Goal: Information Seeking & Learning: Compare options

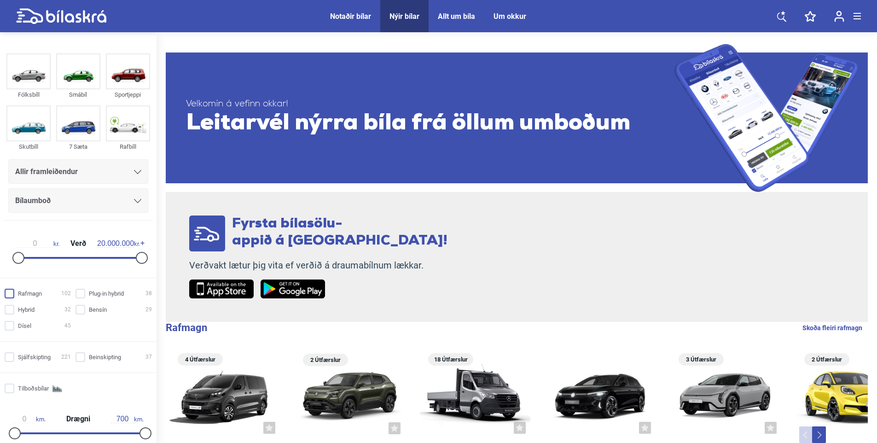
click at [11, 291] on input "Rafmagn 102" at bounding box center [39, 294] width 66 height 10
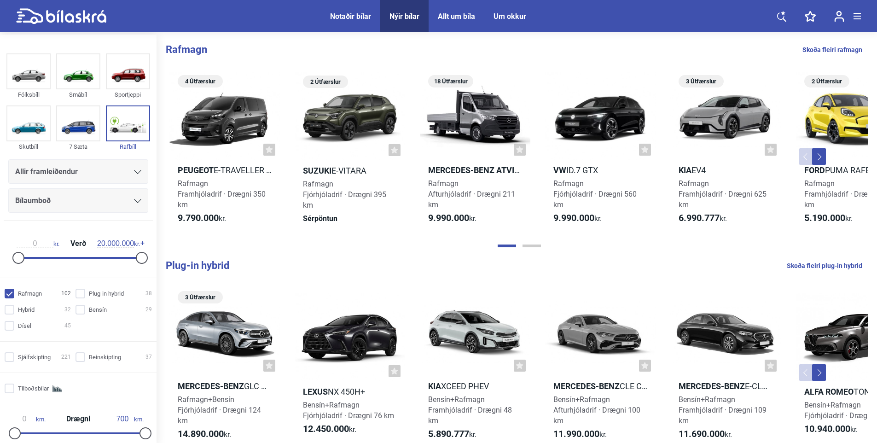
click at [835, 48] on link "Skoða fleiri rafmagn" at bounding box center [832, 50] width 60 height 12
click at [828, 46] on link "Skoða fleiri rafmagn" at bounding box center [832, 50] width 60 height 12
click at [125, 127] on img at bounding box center [128, 123] width 42 height 34
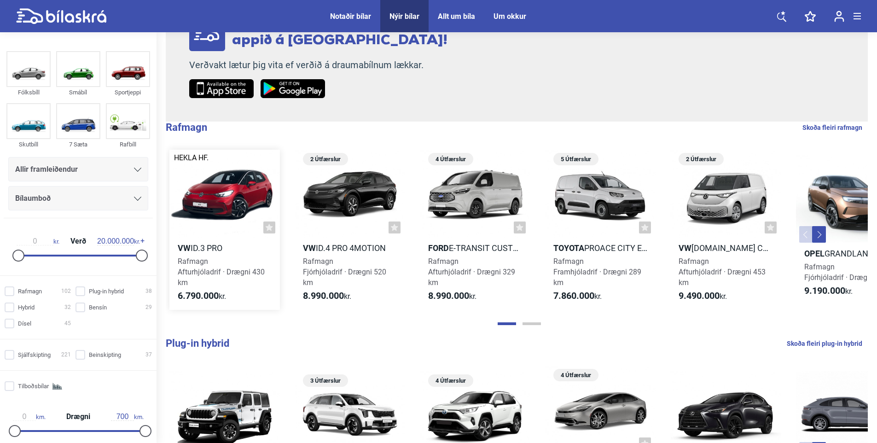
scroll to position [184, 0]
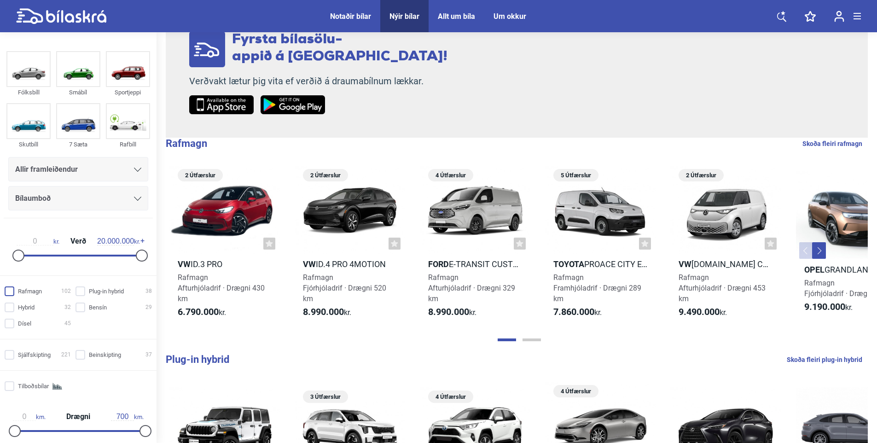
click at [11, 290] on input "Rafmagn 102" at bounding box center [39, 292] width 66 height 10
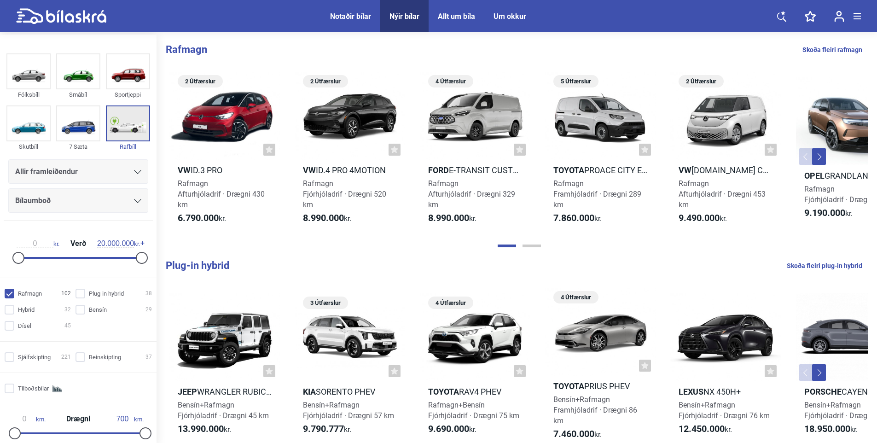
click at [133, 124] on img at bounding box center [128, 123] width 42 height 34
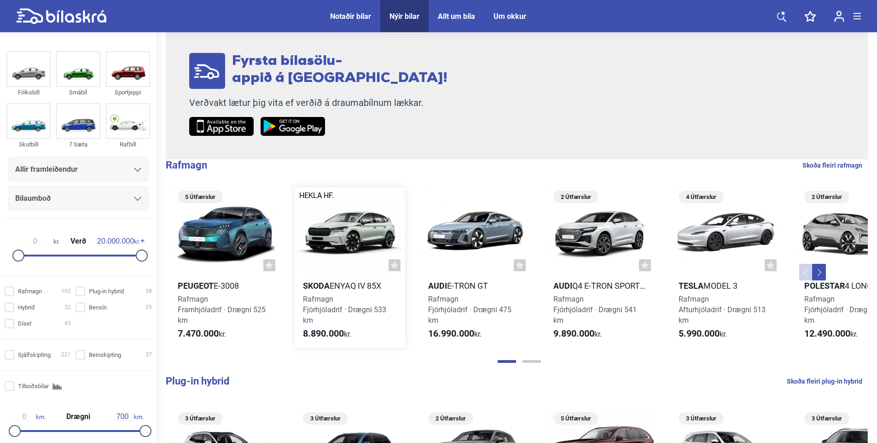
scroll to position [184, 0]
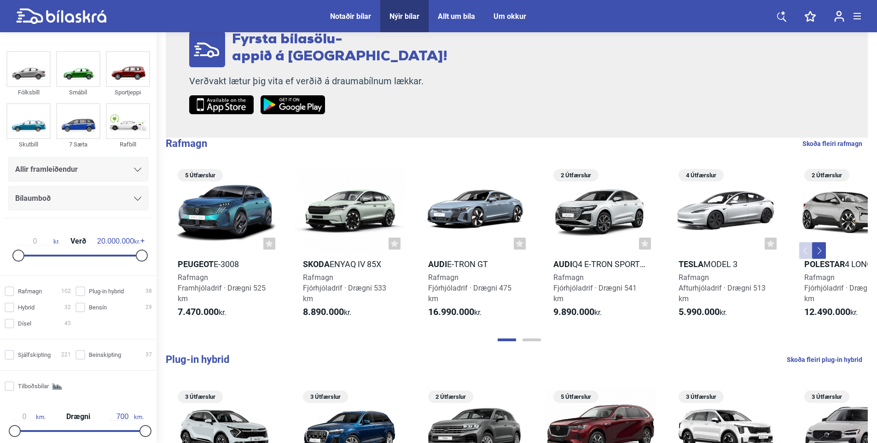
click at [834, 143] on link "Skoða fleiri rafmagn" at bounding box center [832, 144] width 60 height 12
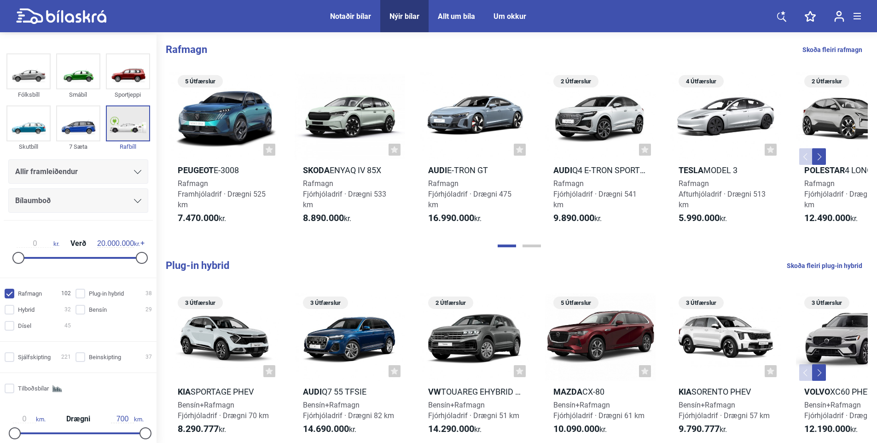
click at [129, 125] on img at bounding box center [128, 123] width 42 height 34
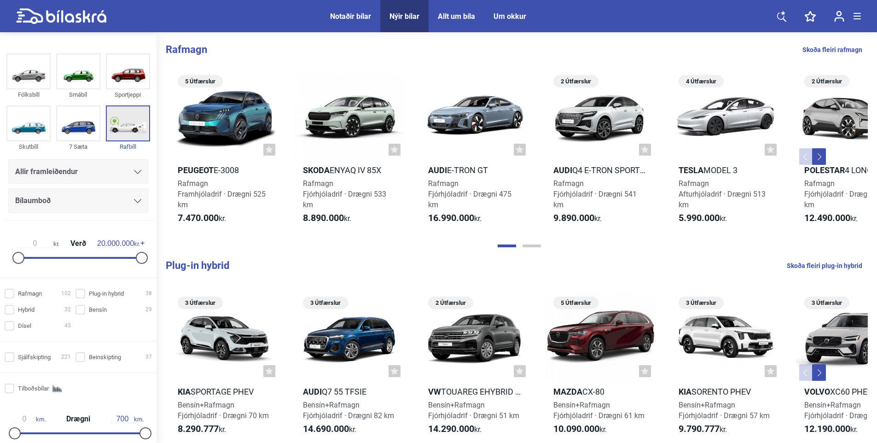
click at [129, 125] on img at bounding box center [128, 123] width 42 height 34
click at [398, 13] on div "Nýir bílar" at bounding box center [404, 16] width 30 height 9
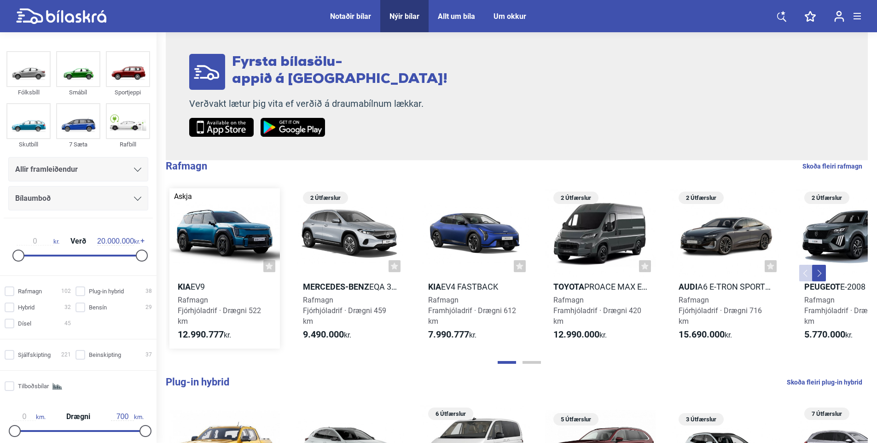
scroll to position [184, 0]
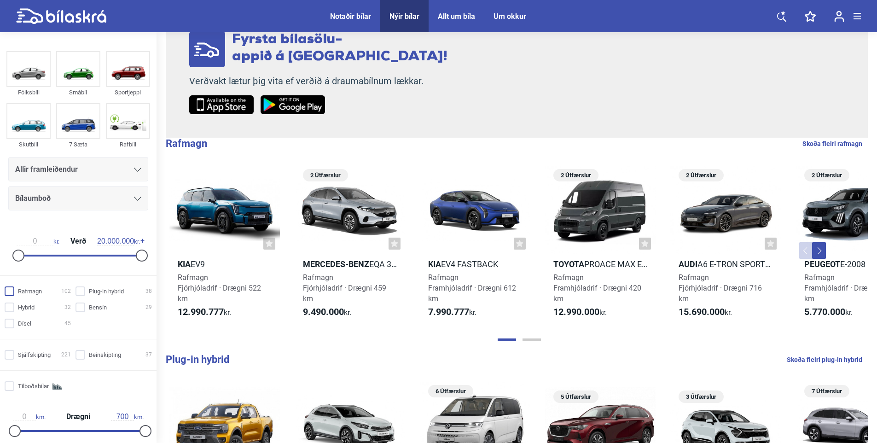
click at [11, 290] on input "Rafmagn 102" at bounding box center [39, 292] width 66 height 10
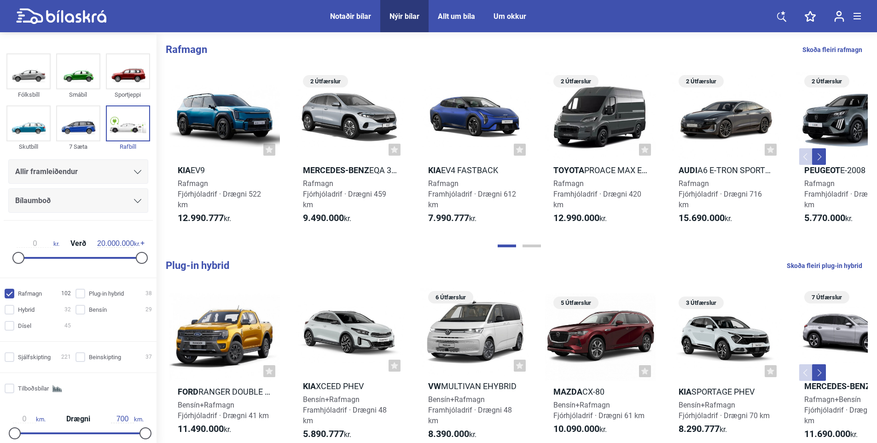
click at [857, 16] on span at bounding box center [857, 16] width 7 height 1
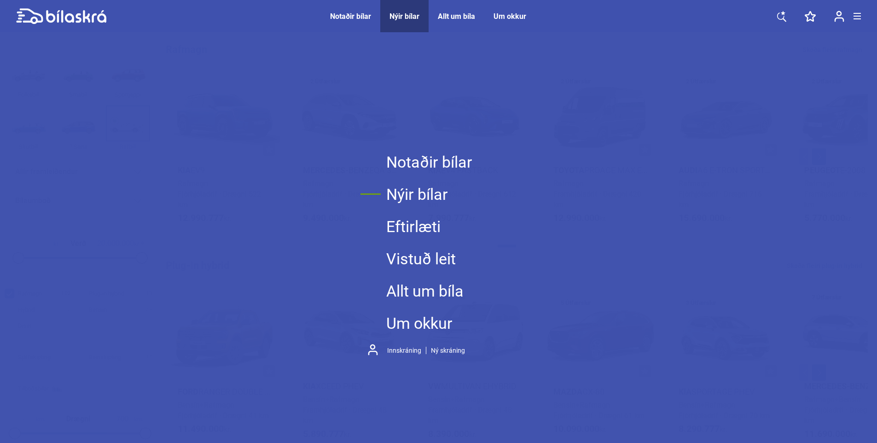
click at [408, 194] on link "Nýir bílar" at bounding box center [429, 194] width 86 height 32
checkbox input "false"
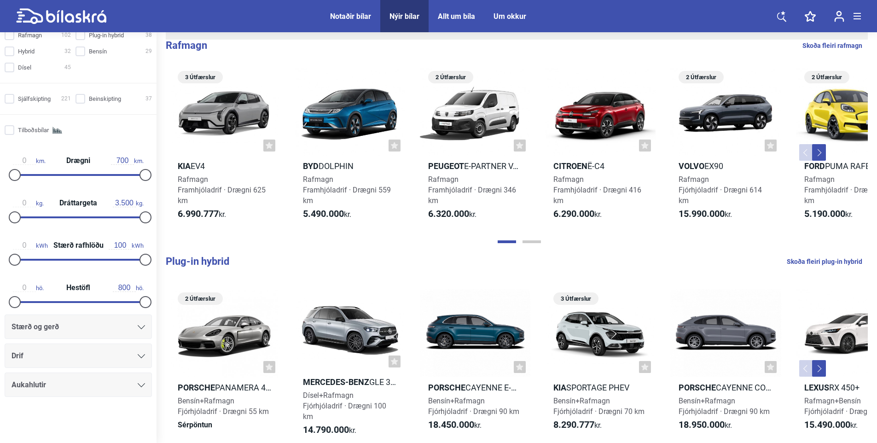
scroll to position [322, 0]
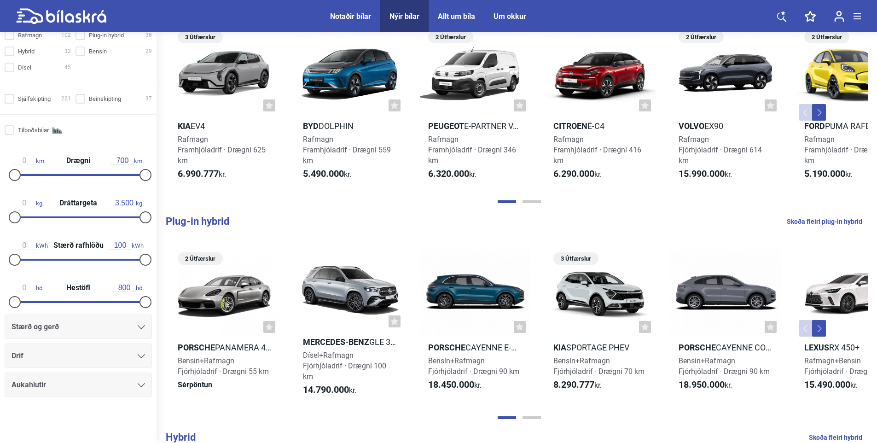
click at [139, 327] on icon at bounding box center [141, 327] width 7 height 4
click at [138, 324] on div at bounding box center [141, 326] width 7 height 7
click at [138, 354] on div at bounding box center [141, 355] width 7 height 7
click at [138, 391] on div "Aukahlutir" at bounding box center [78, 384] width 147 height 24
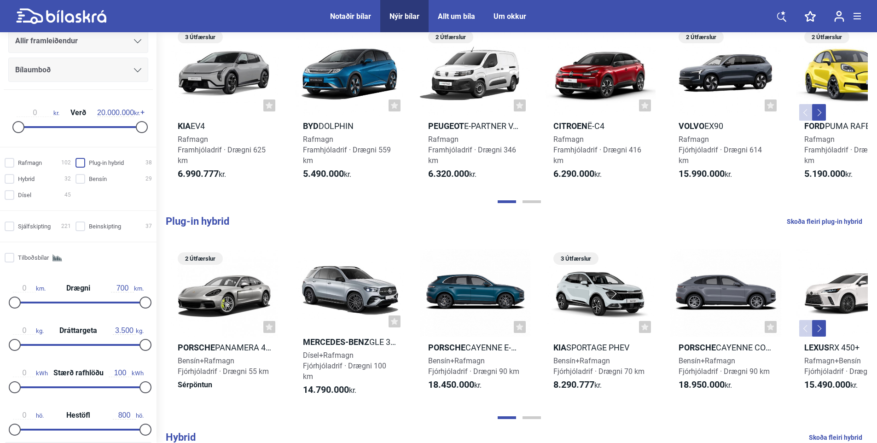
scroll to position [118, 0]
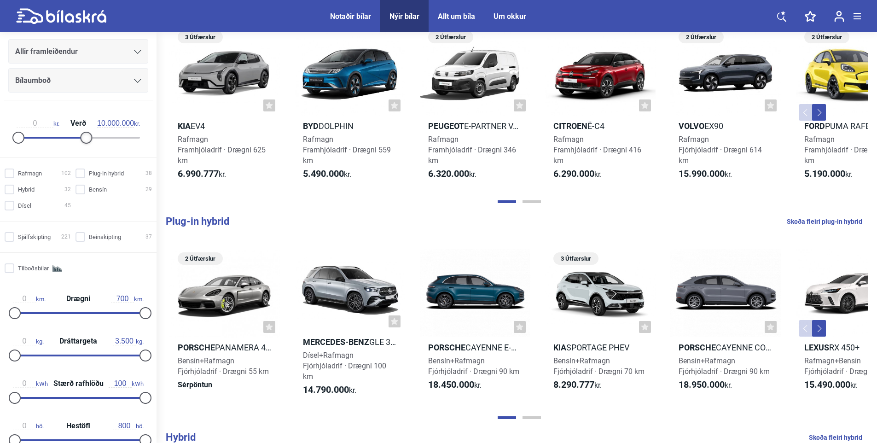
type input "9.500.000"
drag, startPoint x: 137, startPoint y: 134, endPoint x: 73, endPoint y: 122, distance: 64.7
click at [73, 122] on div "0 kr. Verð 9.500.000 kr." at bounding box center [78, 129] width 142 height 42
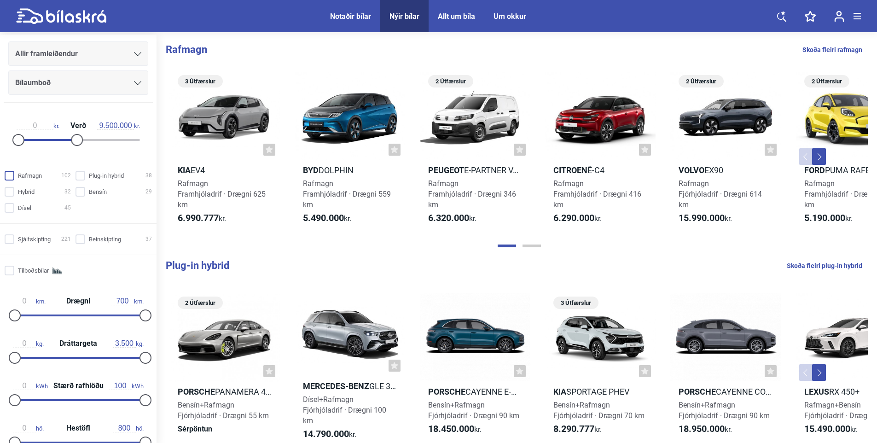
click at [12, 174] on input "Rafmagn 102" at bounding box center [39, 176] width 66 height 10
checkbox input "true"
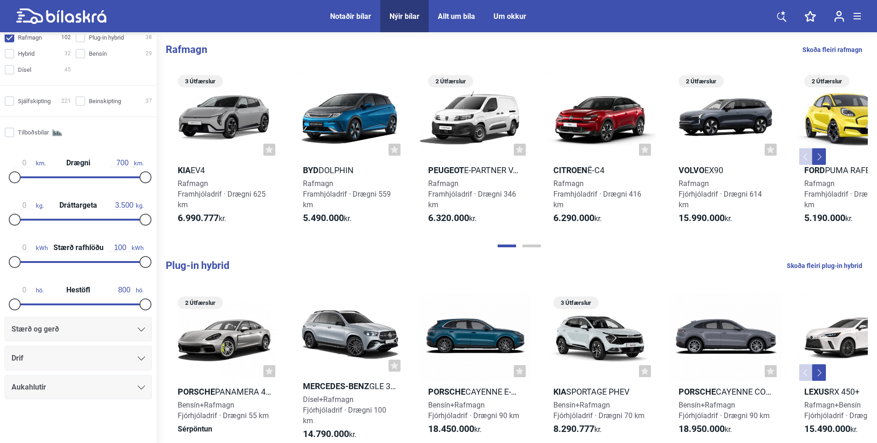
click at [285, 233] on div "Askja 3 Útfærslur Kia EV4 Rafmagn Framhjóladrif · Drægni 625 km 6.990.777 kr. V…" at bounding box center [788, 152] width 1253 height 179
click at [820, 154] on button "Next" at bounding box center [819, 156] width 14 height 17
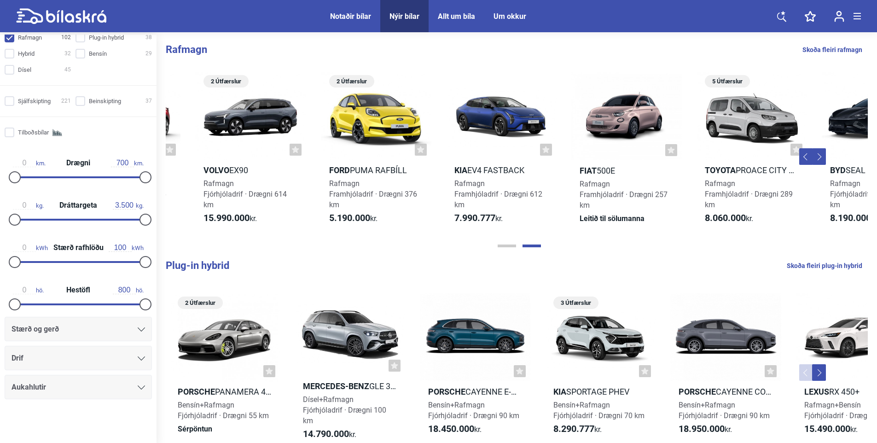
scroll to position [0, 539]
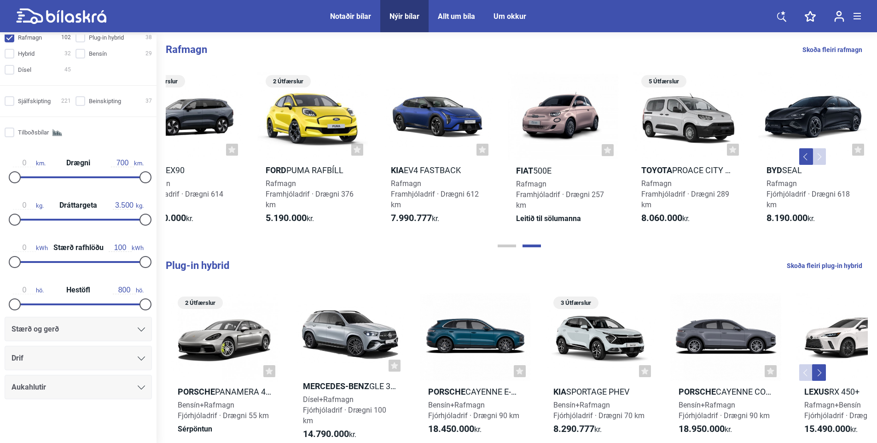
click at [803, 154] on button "Previous" at bounding box center [806, 156] width 14 height 17
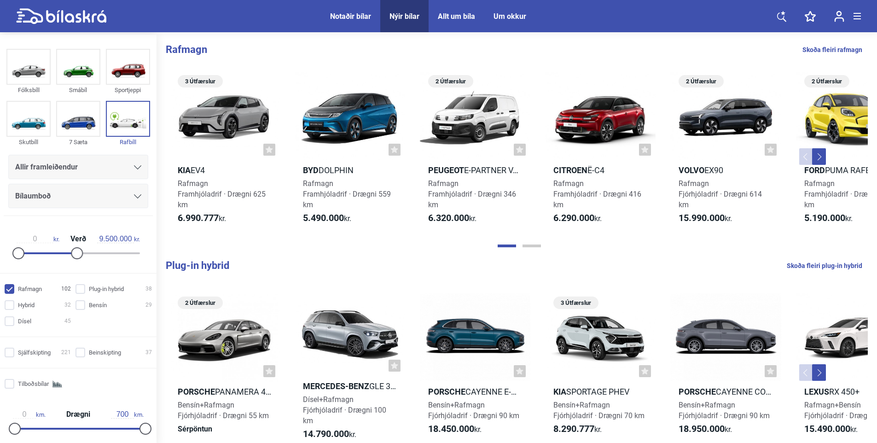
scroll to position [0, 0]
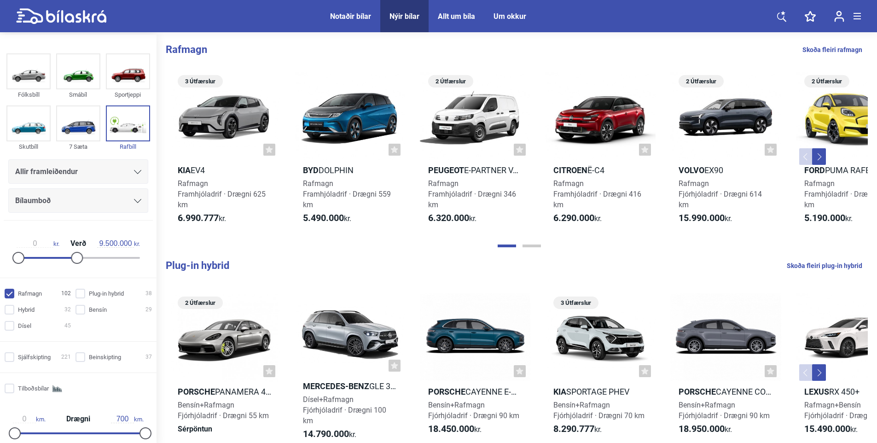
click at [72, 15] on icon at bounding box center [76, 16] width 60 height 12
type input "20.000.000"
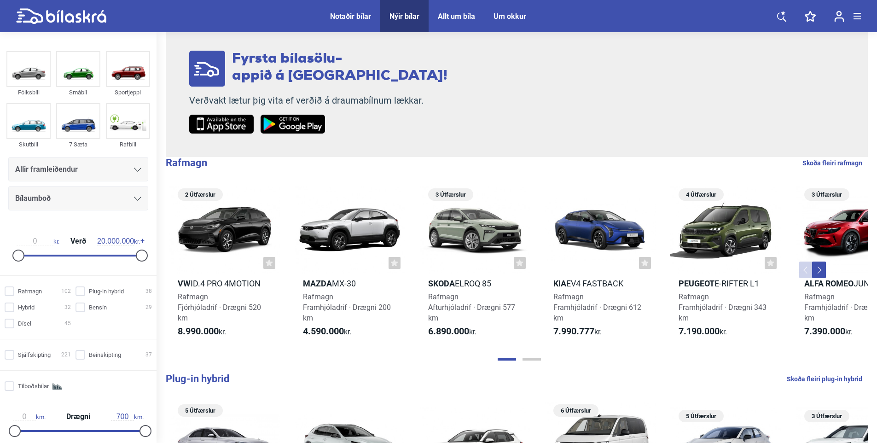
scroll to position [184, 0]
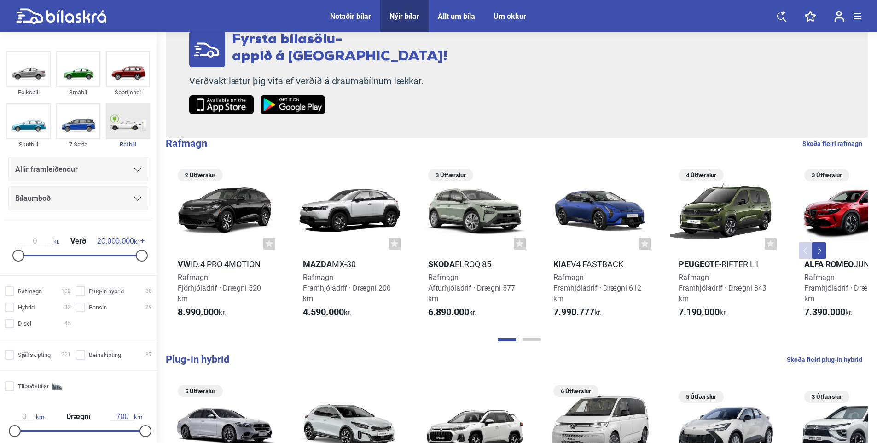
click at [123, 122] on img at bounding box center [128, 121] width 42 height 34
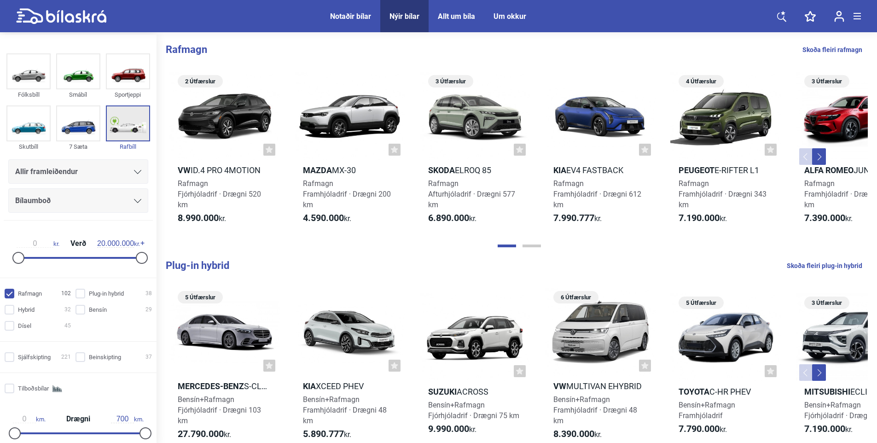
click at [123, 122] on img at bounding box center [128, 123] width 42 height 34
checkbox input "true"
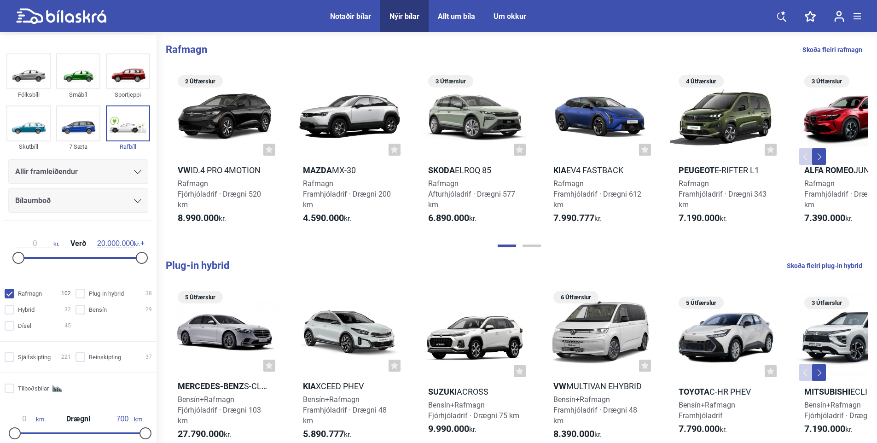
click at [819, 154] on button "Next" at bounding box center [819, 156] width 14 height 17
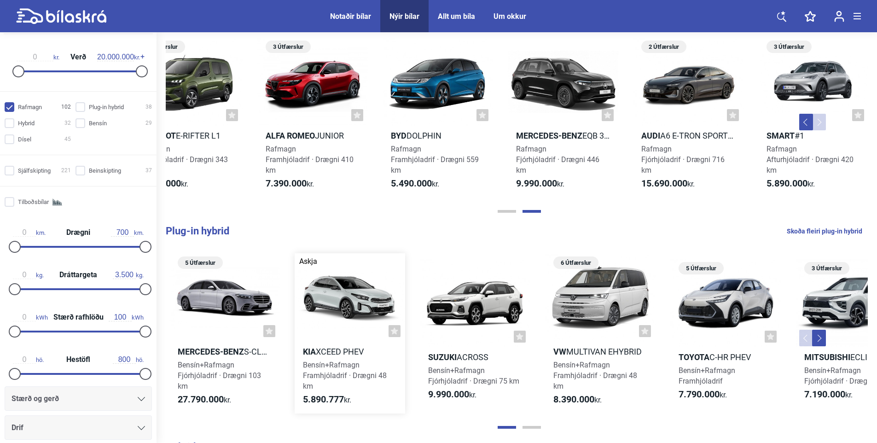
scroll to position [92, 0]
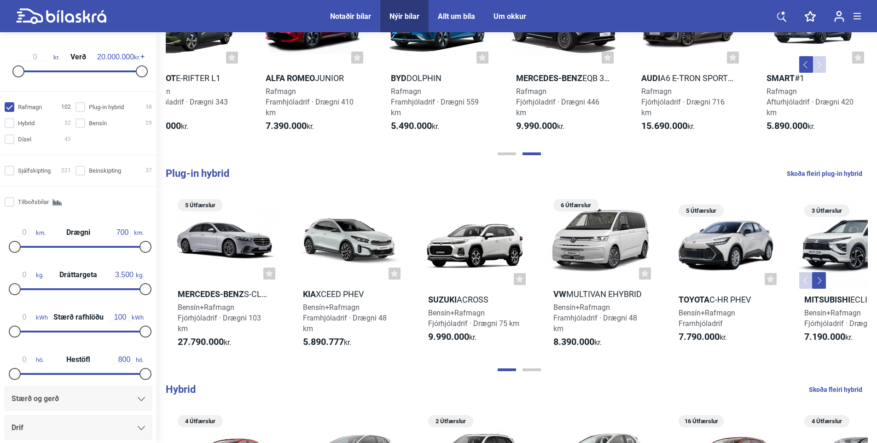
click at [820, 279] on button "Next" at bounding box center [819, 280] width 14 height 17
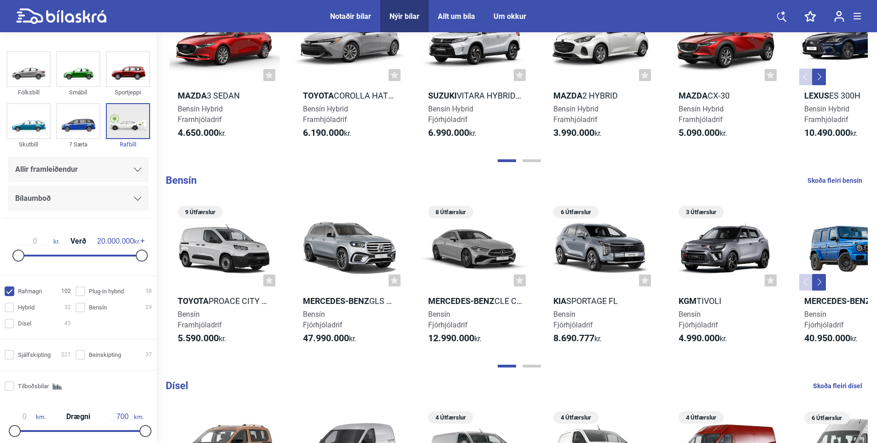
scroll to position [460, 0]
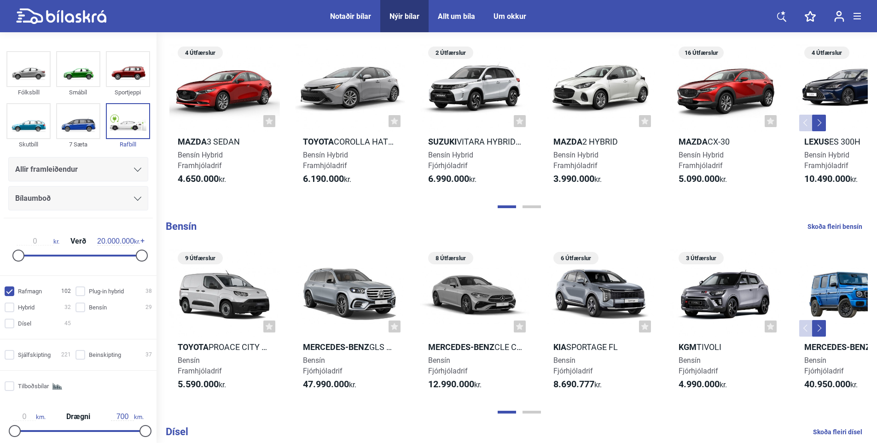
click at [354, 12] on div "Notaðir bílar" at bounding box center [350, 16] width 41 height 9
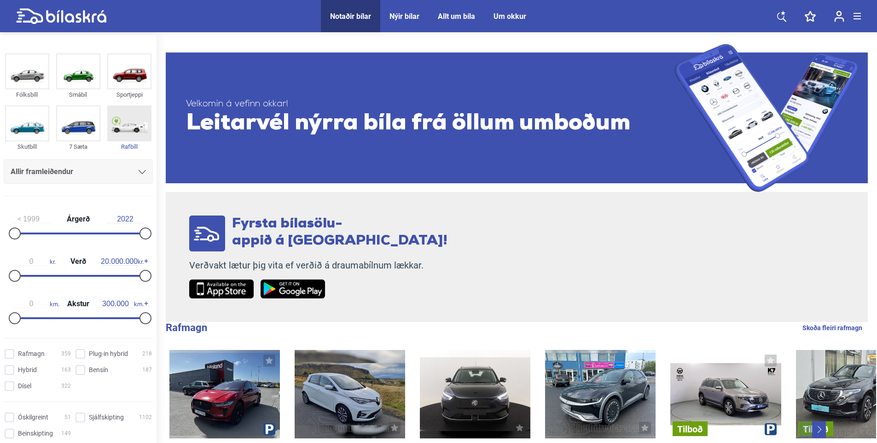
click at [123, 123] on img at bounding box center [129, 123] width 42 height 34
click at [124, 123] on img at bounding box center [129, 123] width 42 height 34
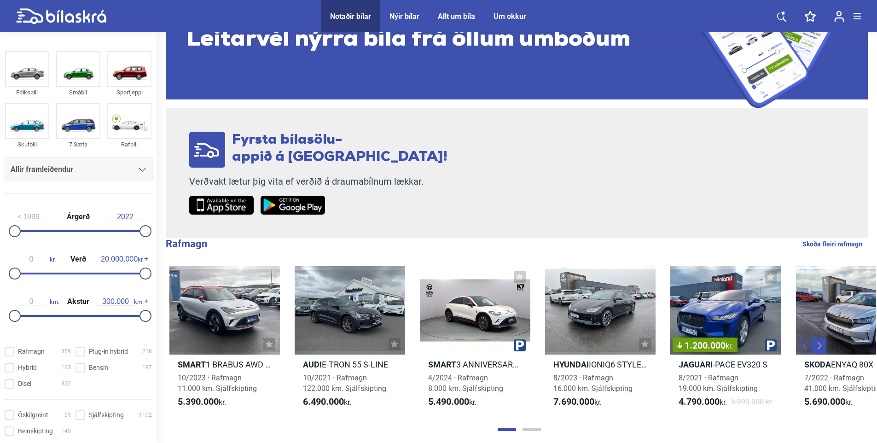
scroll to position [184, 0]
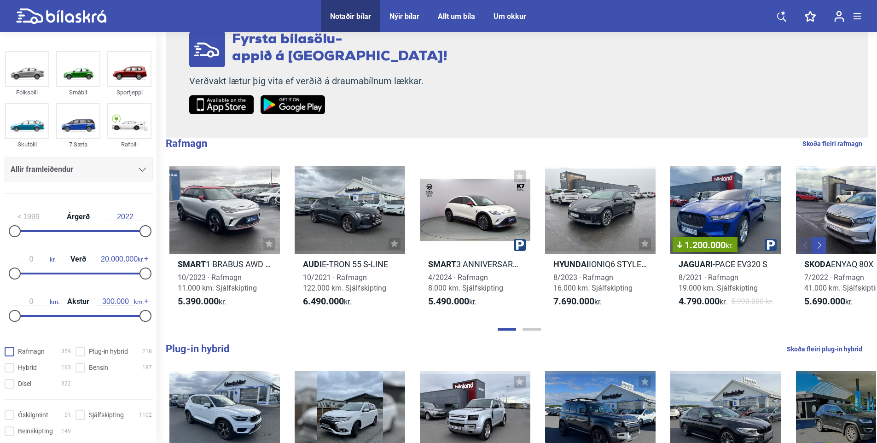
click at [15, 349] on input "Rafmagn 359" at bounding box center [39, 352] width 66 height 10
checkbox input "true"
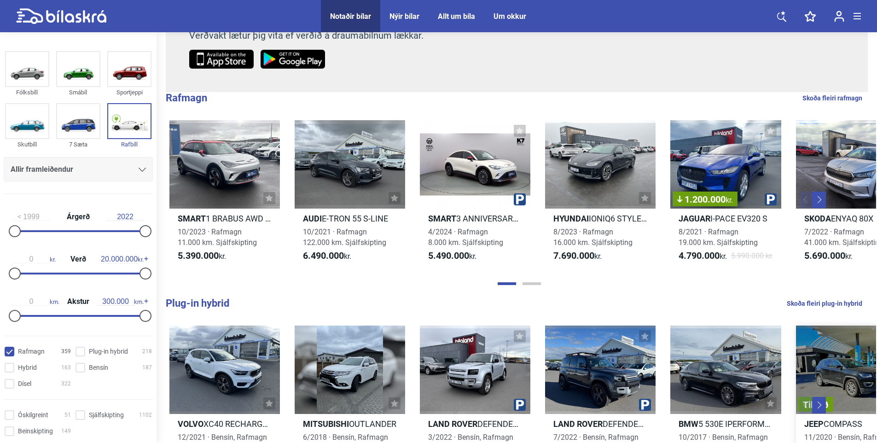
scroll to position [230, 0]
click at [822, 198] on button "Next" at bounding box center [819, 199] width 14 height 17
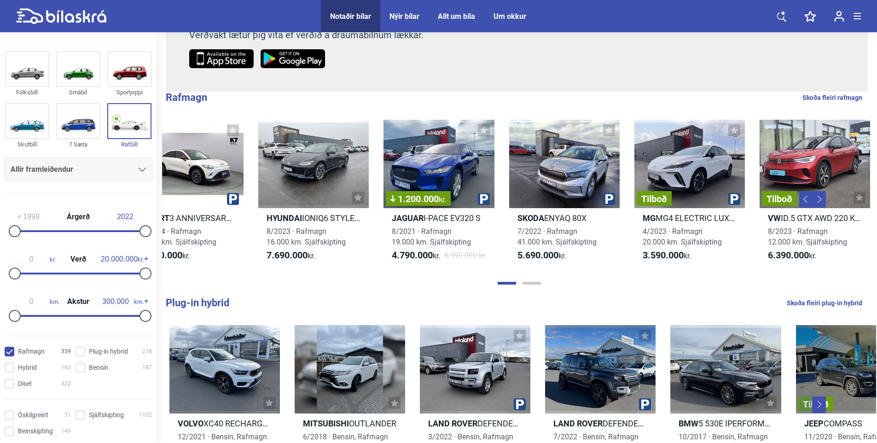
scroll to position [0, 539]
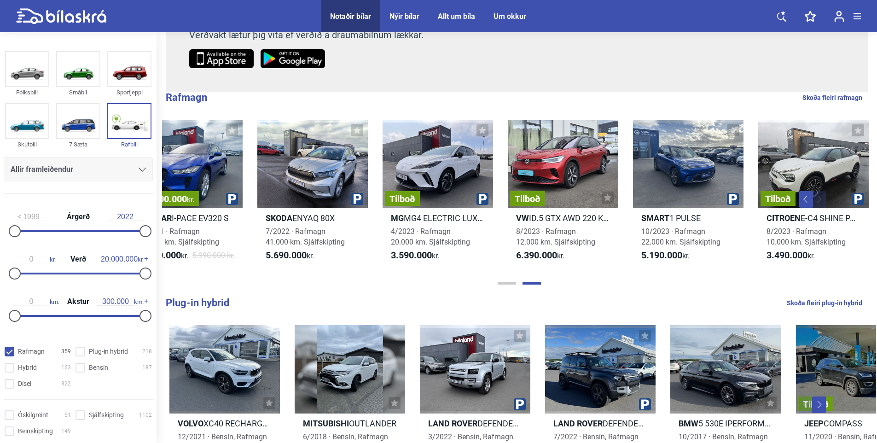
drag, startPoint x: 821, startPoint y: 198, endPoint x: 482, endPoint y: -8, distance: 397.1
